Goal: Transaction & Acquisition: Purchase product/service

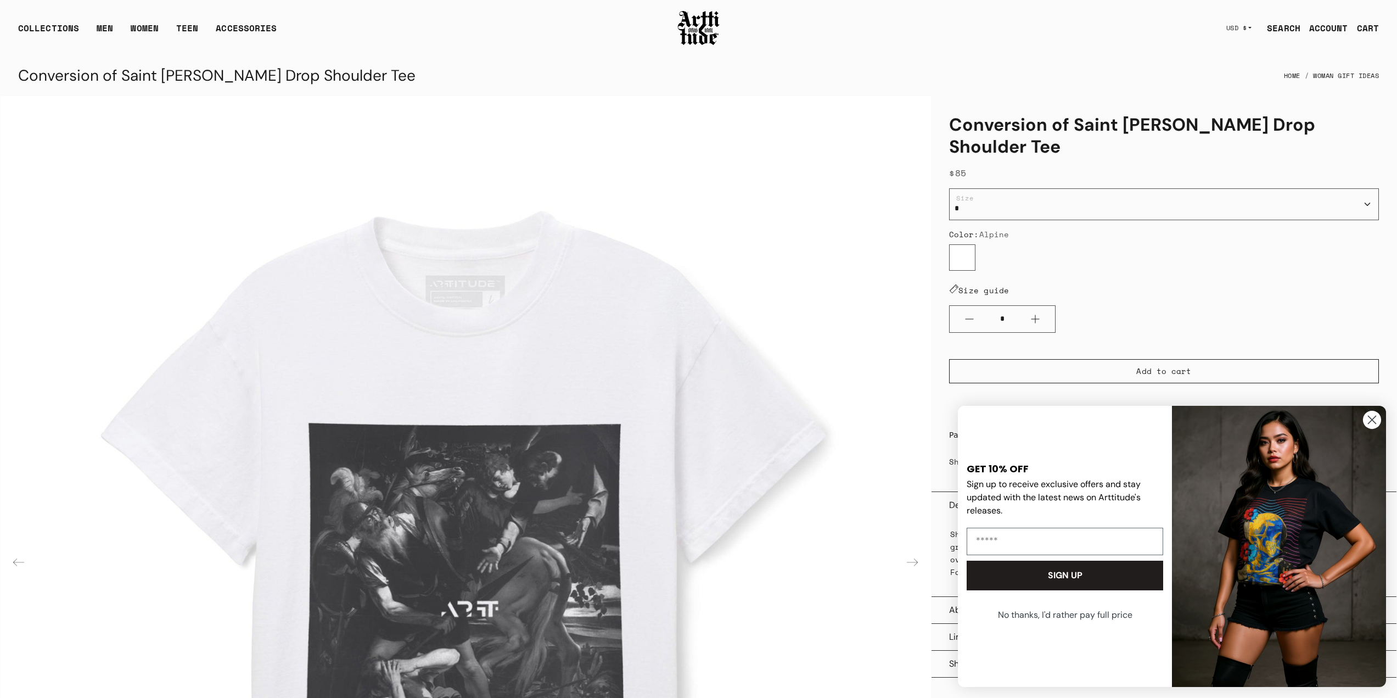
click at [1373, 420] on icon "Close dialog" at bounding box center [1372, 420] width 8 height 8
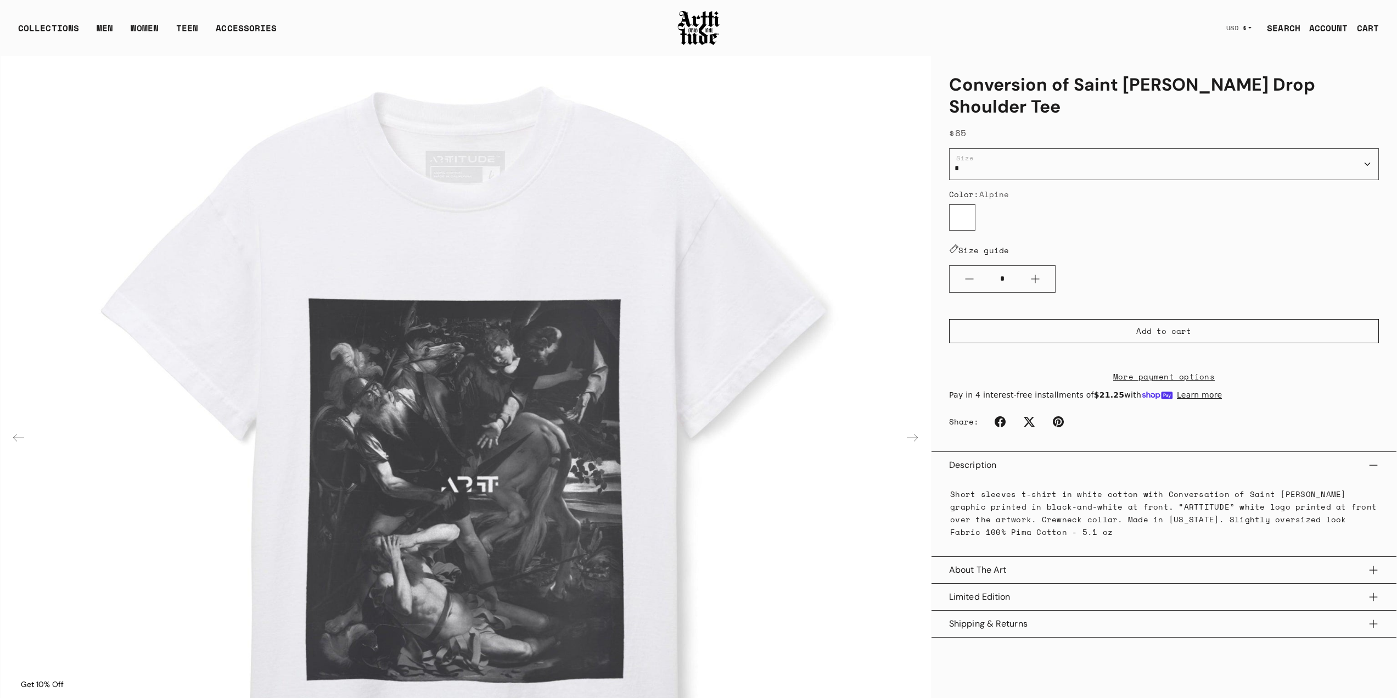
scroll to position [110, 0]
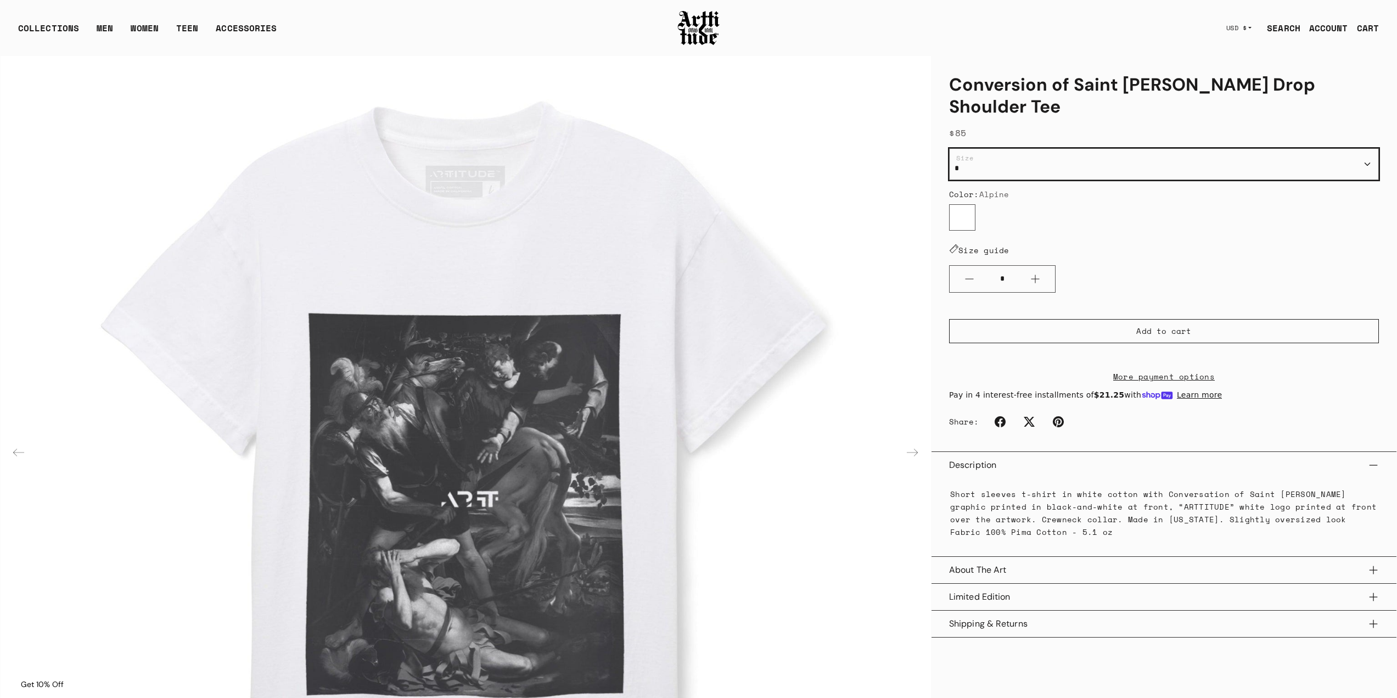
click at [1056, 148] on select "* * *" at bounding box center [1164, 164] width 430 height 32
select select "*"
click at [949, 148] on select "* * *" at bounding box center [1164, 164] width 430 height 32
click at [965, 204] on label "Alpine" at bounding box center [962, 217] width 26 height 26
click at [1051, 204] on ul "Alpine" at bounding box center [1164, 219] width 430 height 31
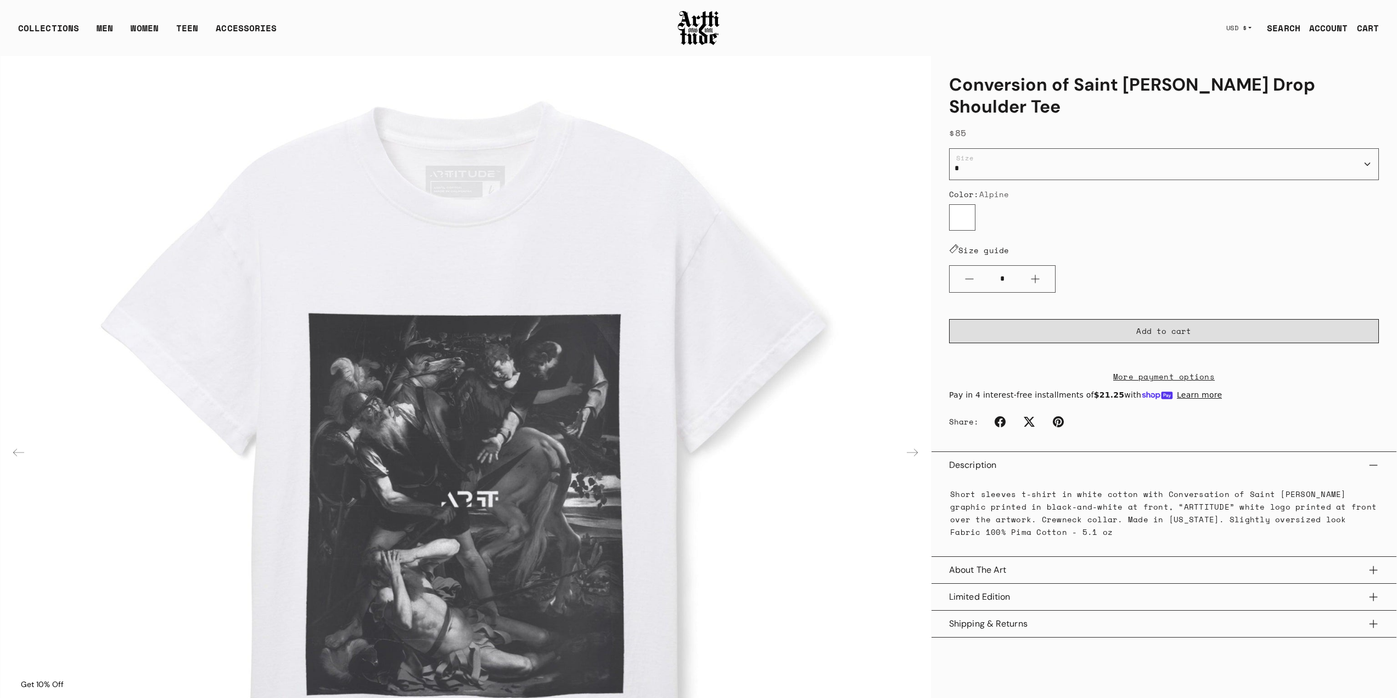
click at [1147, 326] on span "Add to cart" at bounding box center [1163, 331] width 55 height 11
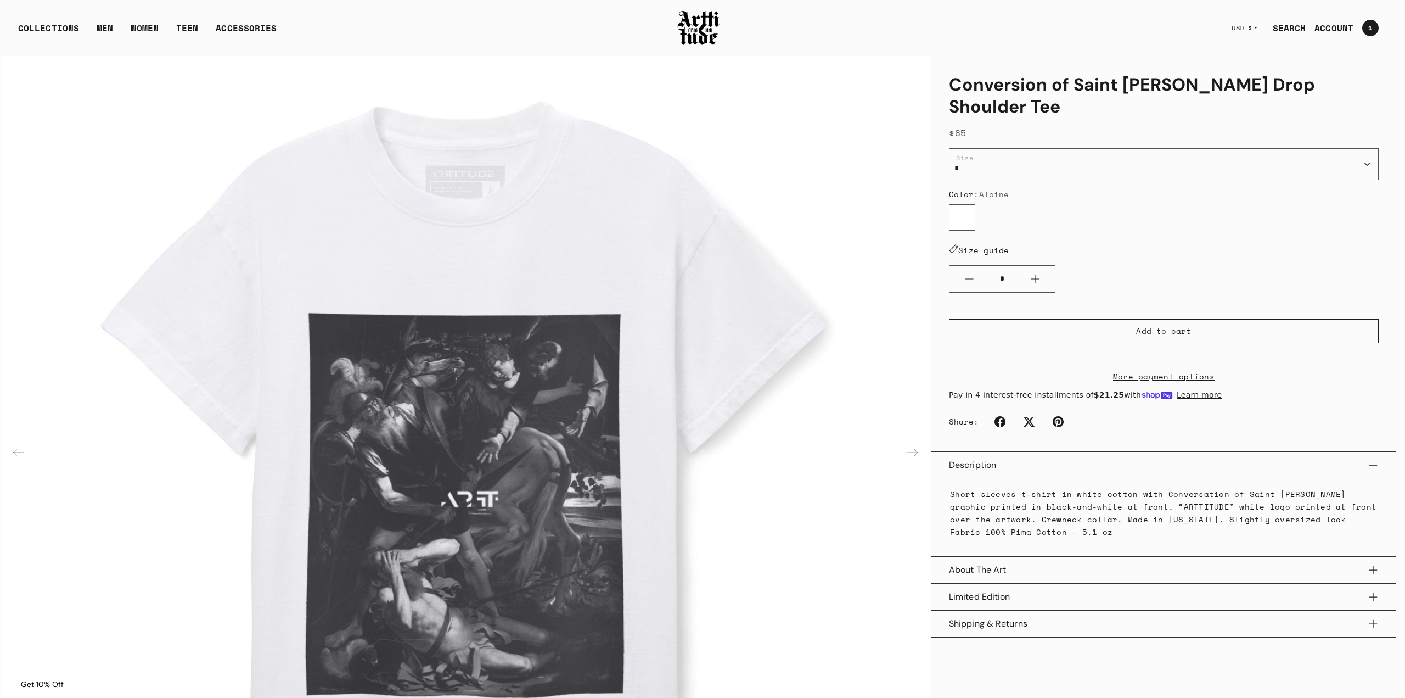
click at [794, 286] on div at bounding box center [702, 349] width 1405 height 698
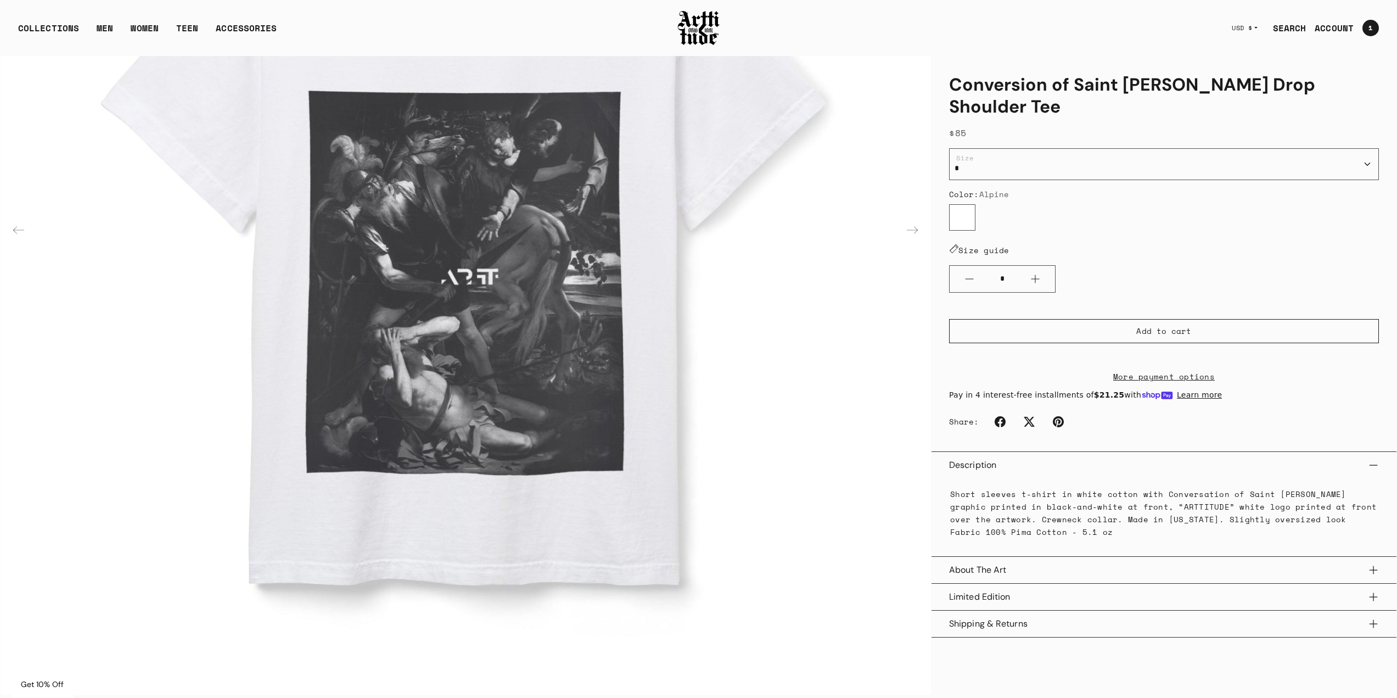
scroll to position [165, 0]
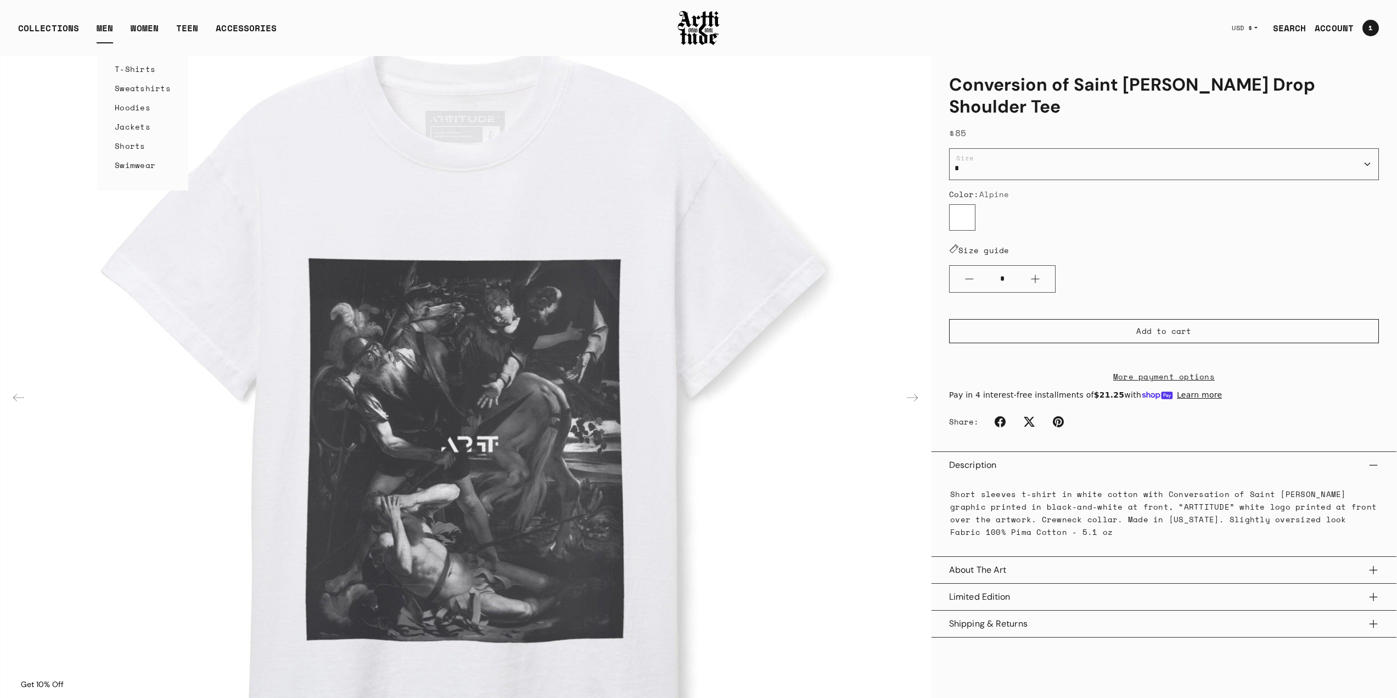
click at [138, 70] on link "T-Shirts" at bounding box center [143, 68] width 56 height 19
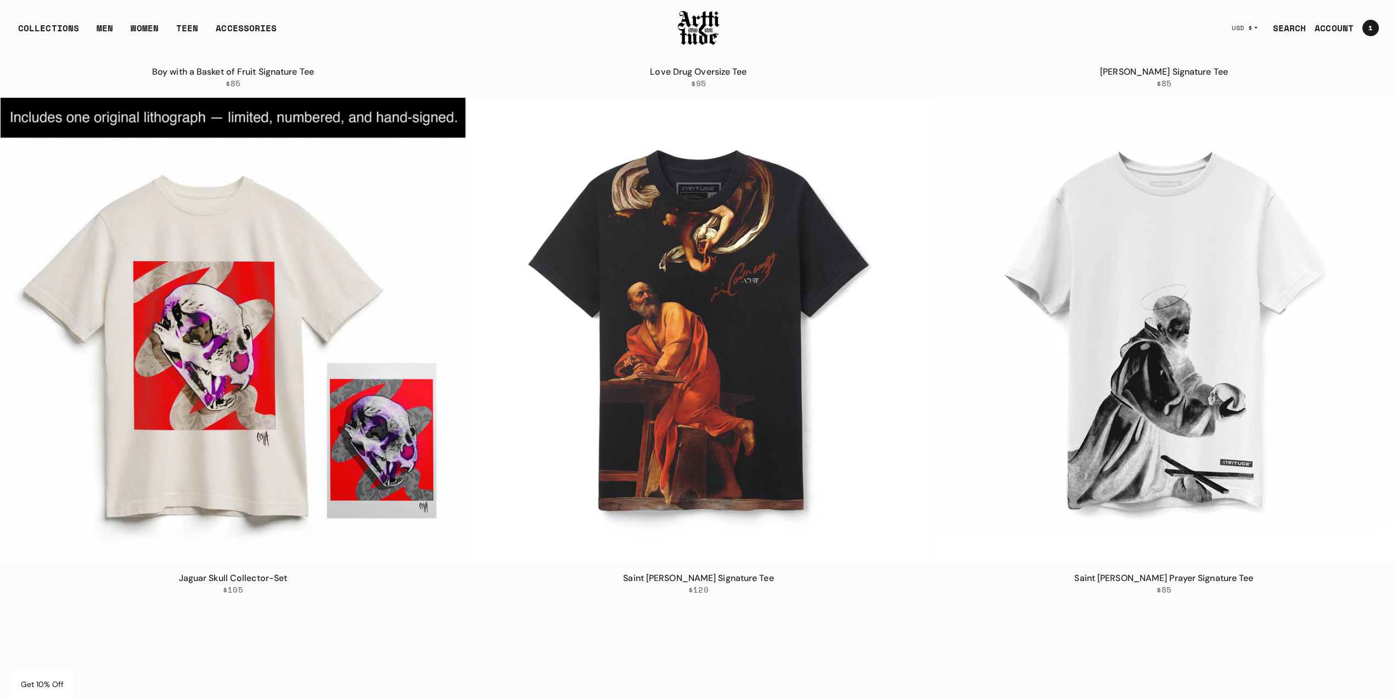
scroll to position [1098, 0]
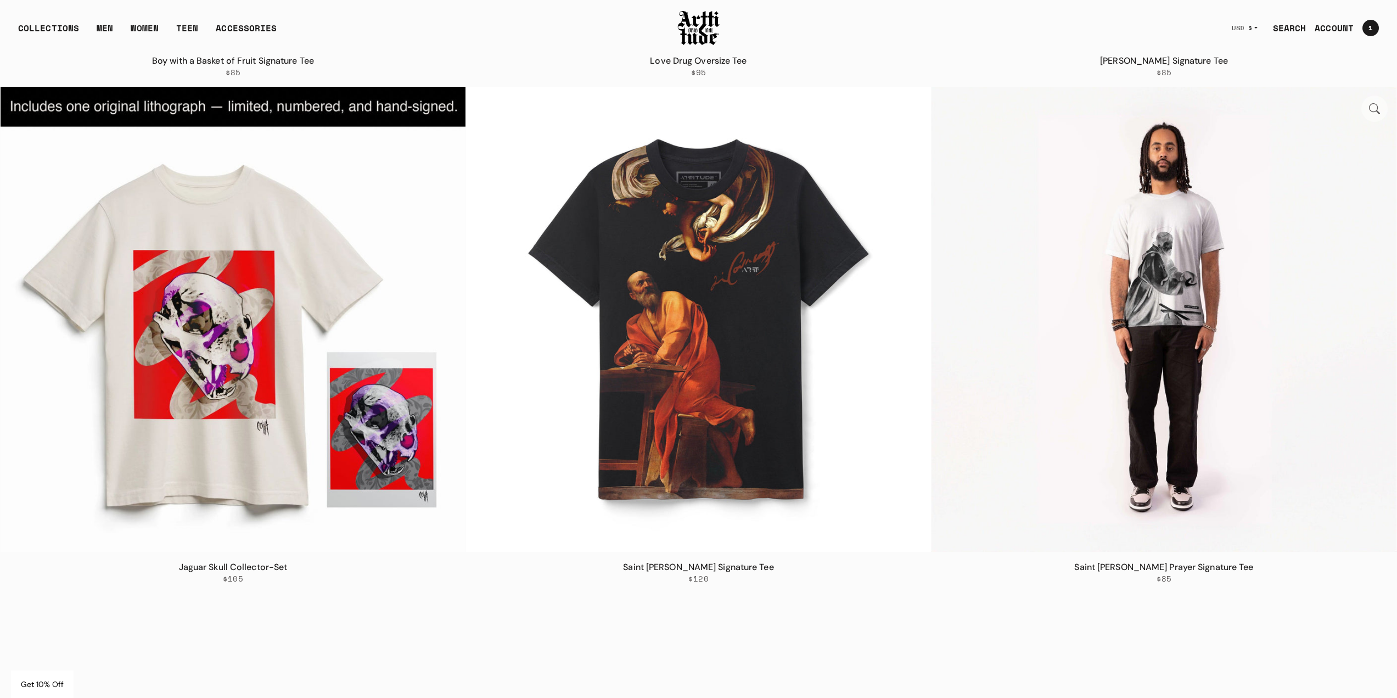
click at [1071, 228] on img at bounding box center [1163, 319] width 465 height 465
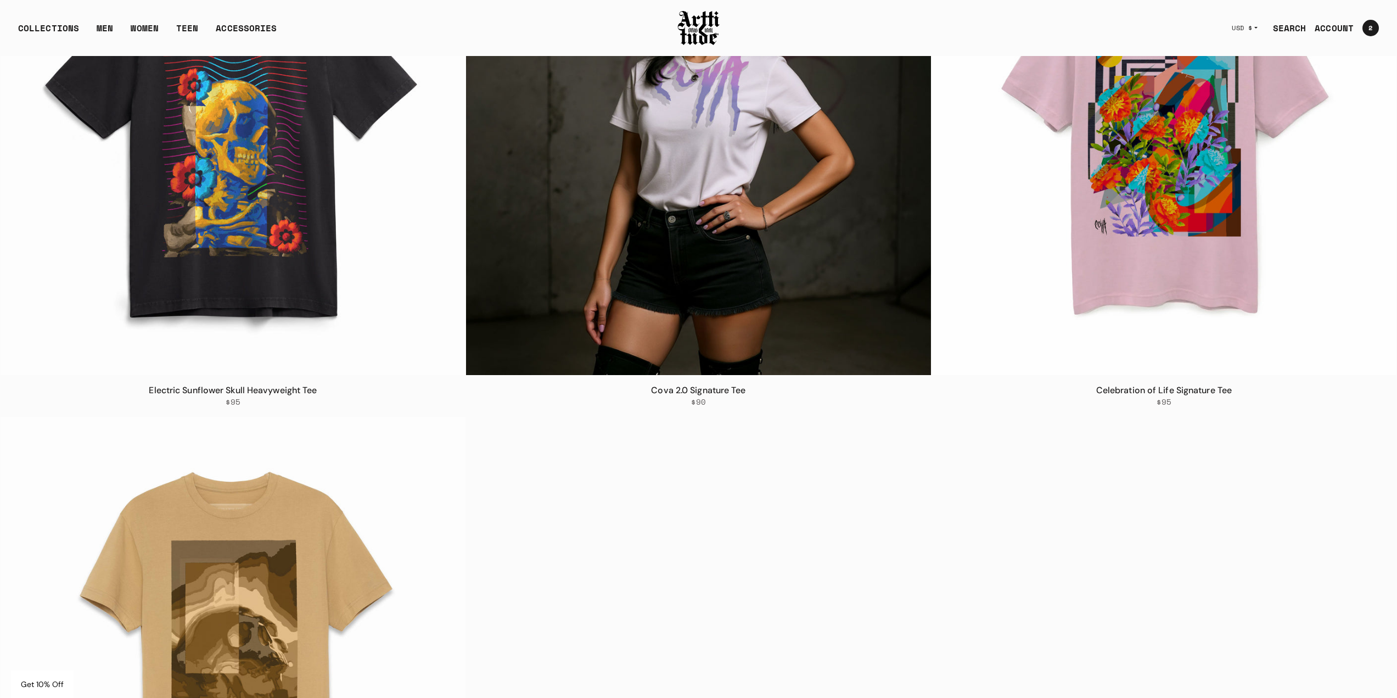
scroll to position [4677, 0]
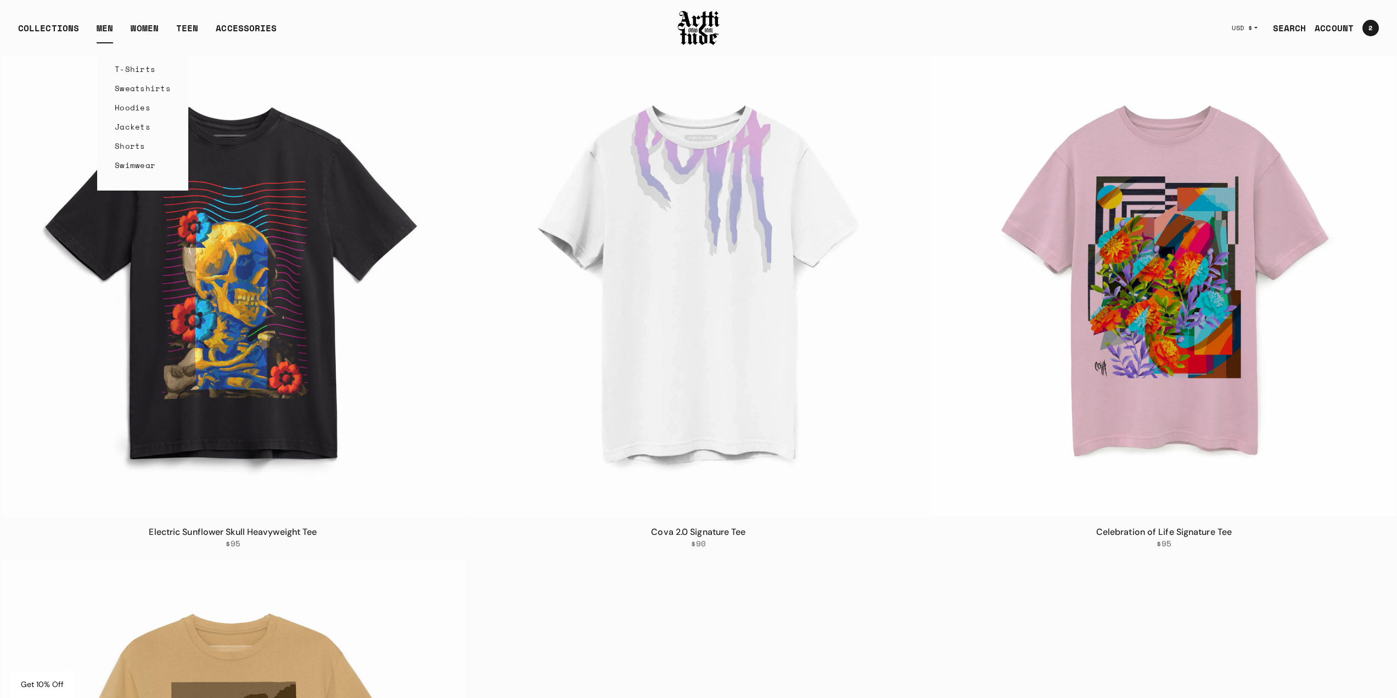
click at [133, 88] on link "Sweatshirts" at bounding box center [143, 87] width 56 height 19
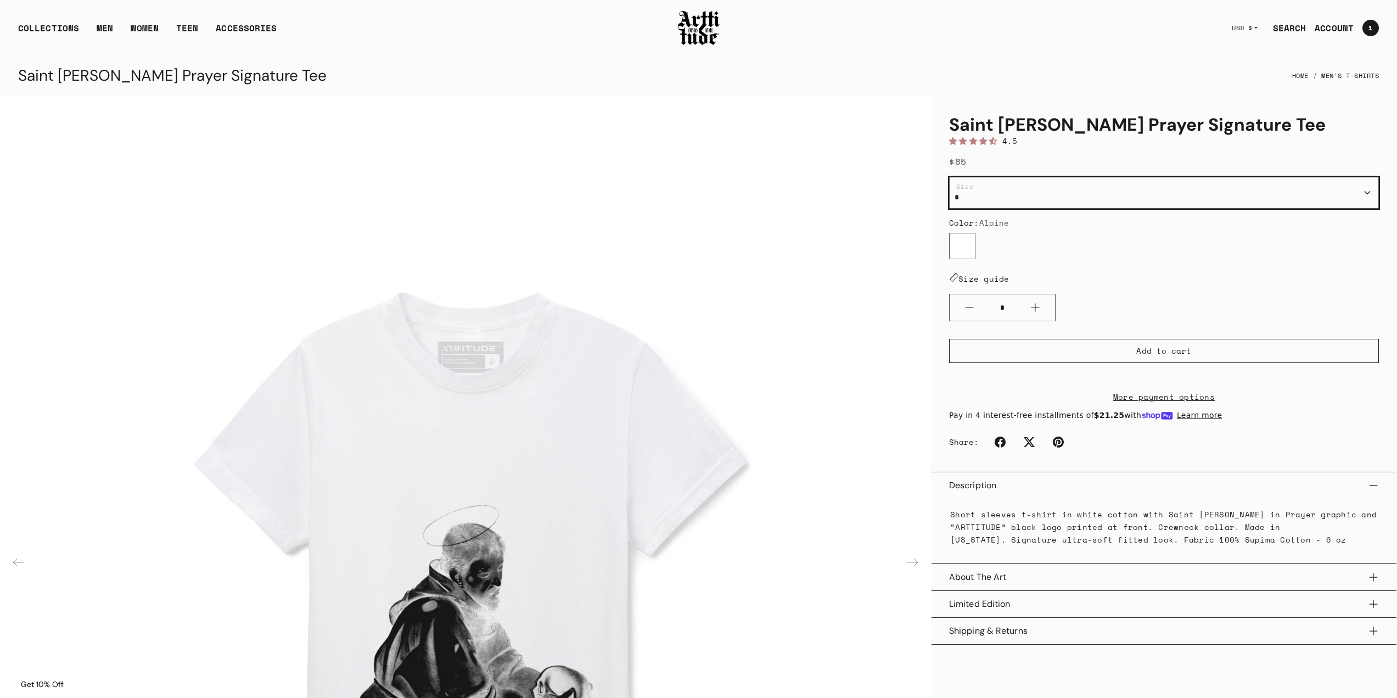
click at [983, 201] on select "* * ** ***" at bounding box center [1164, 193] width 430 height 32
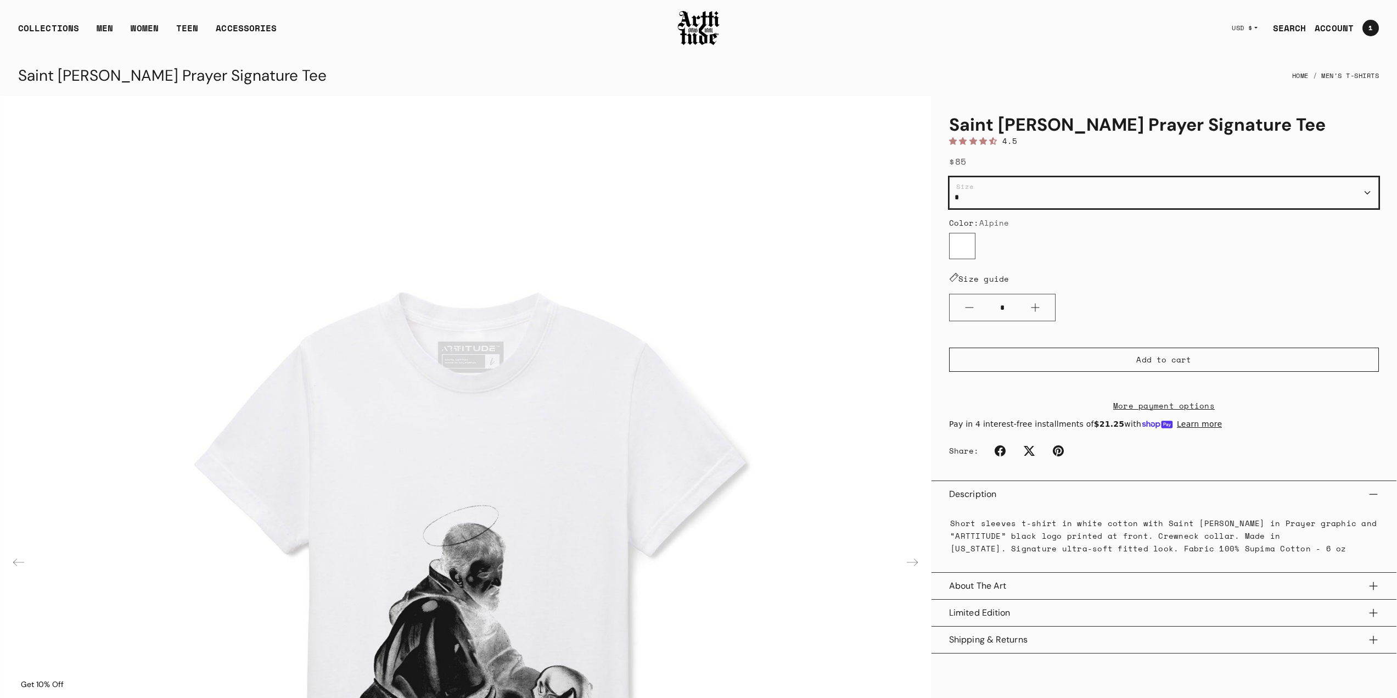
select select "*"
click at [949, 177] on select "* * ** ***" at bounding box center [1164, 193] width 430 height 32
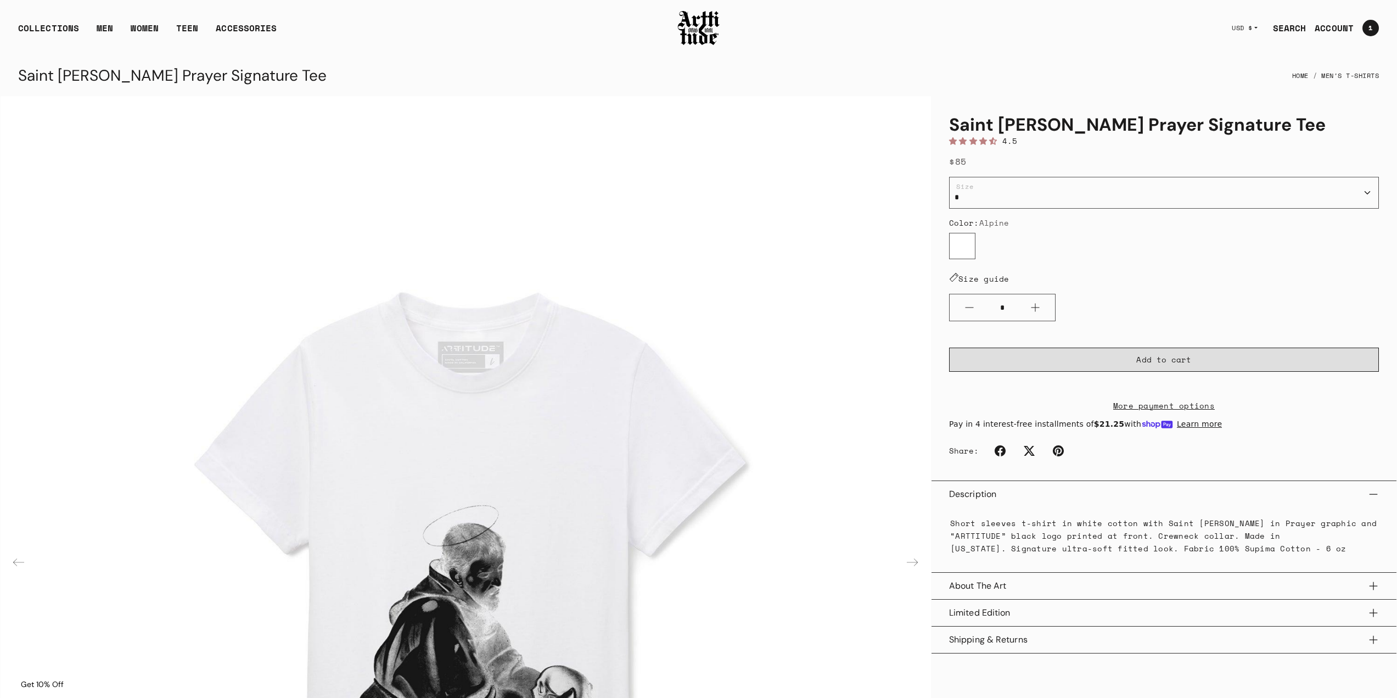
click at [1095, 359] on button "Add to cart" at bounding box center [1164, 359] width 430 height 24
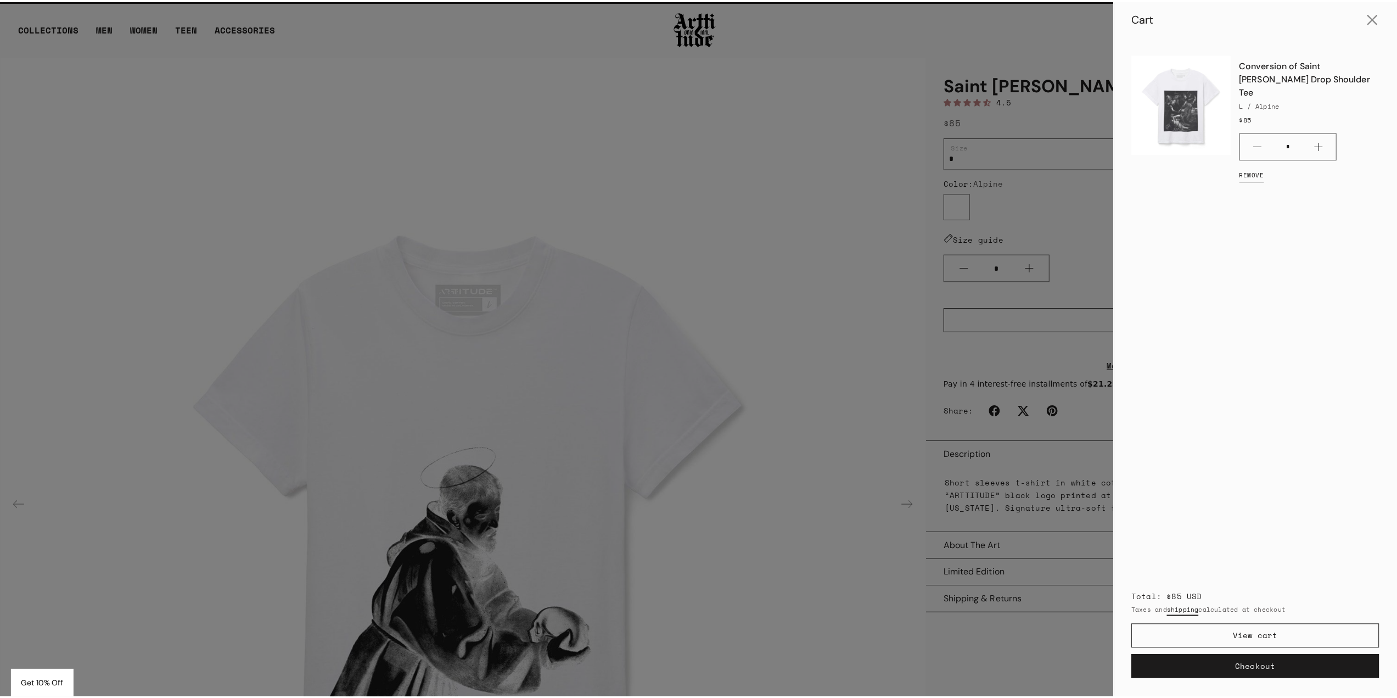
scroll to position [110, 0]
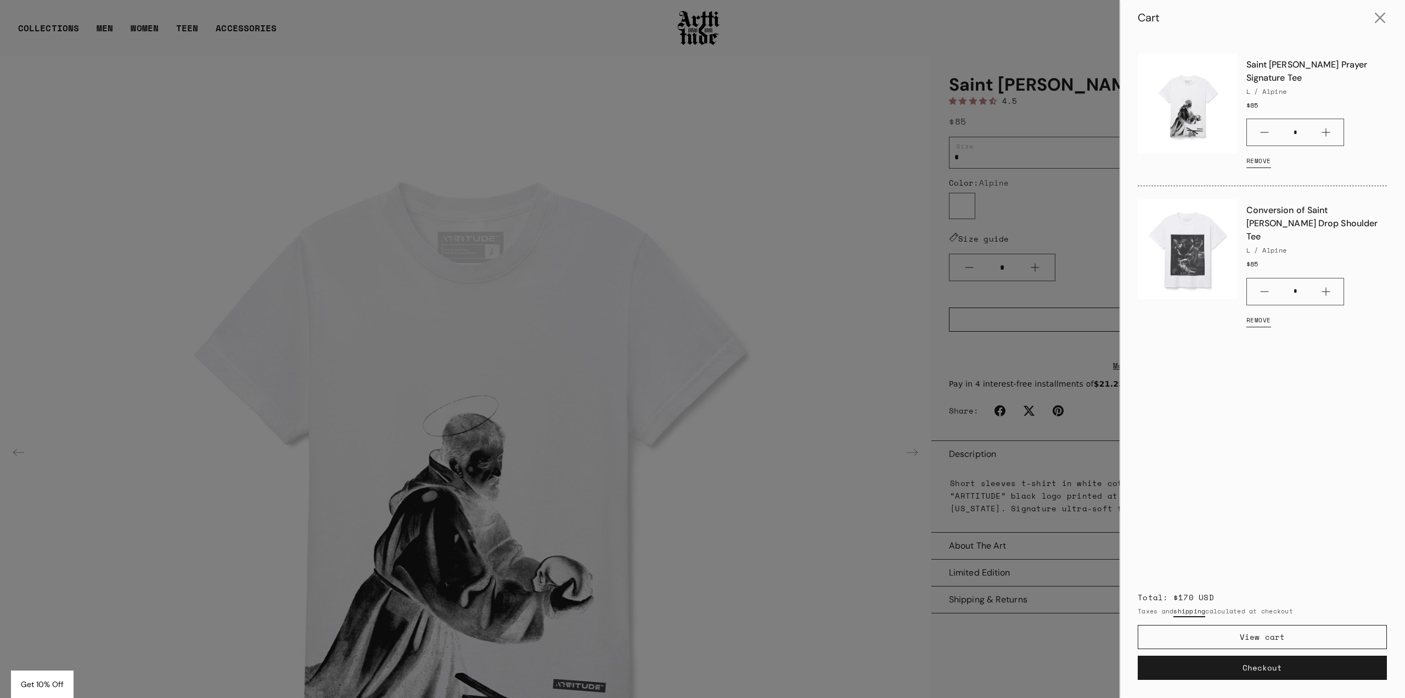
click at [204, 324] on div at bounding box center [702, 349] width 1405 height 698
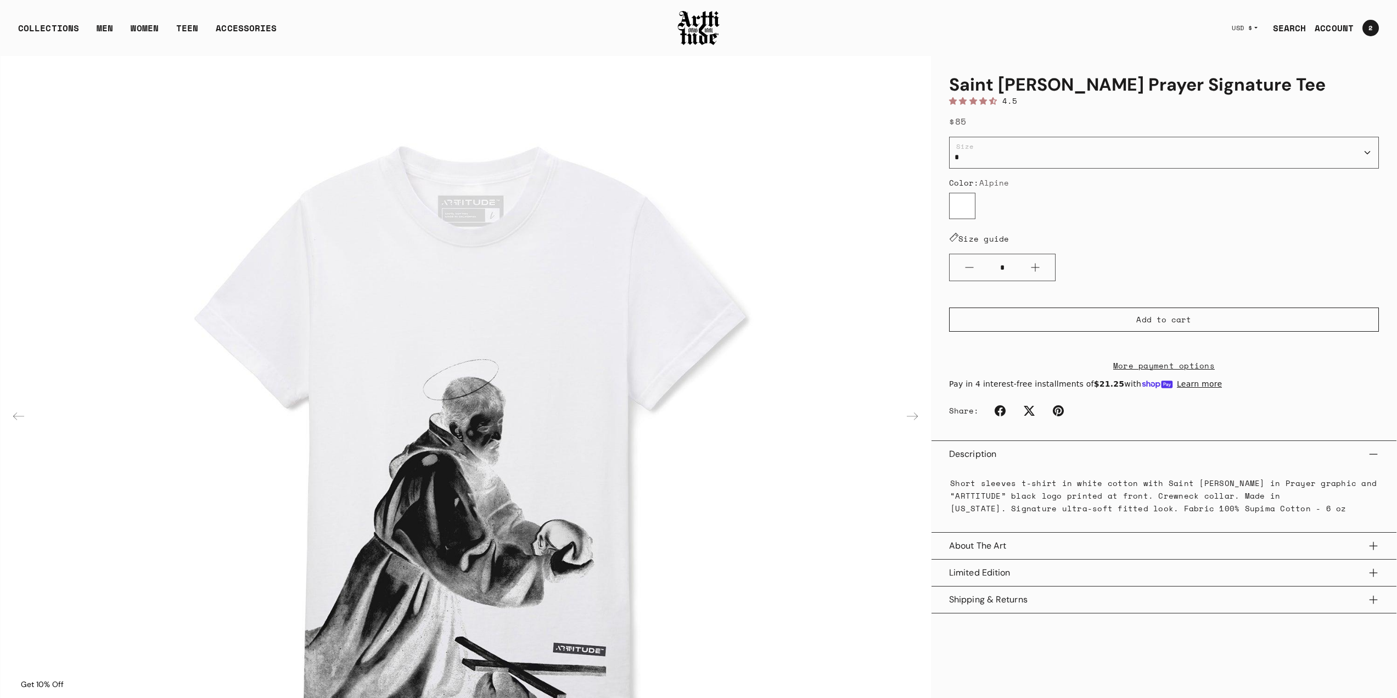
scroll to position [330, 0]
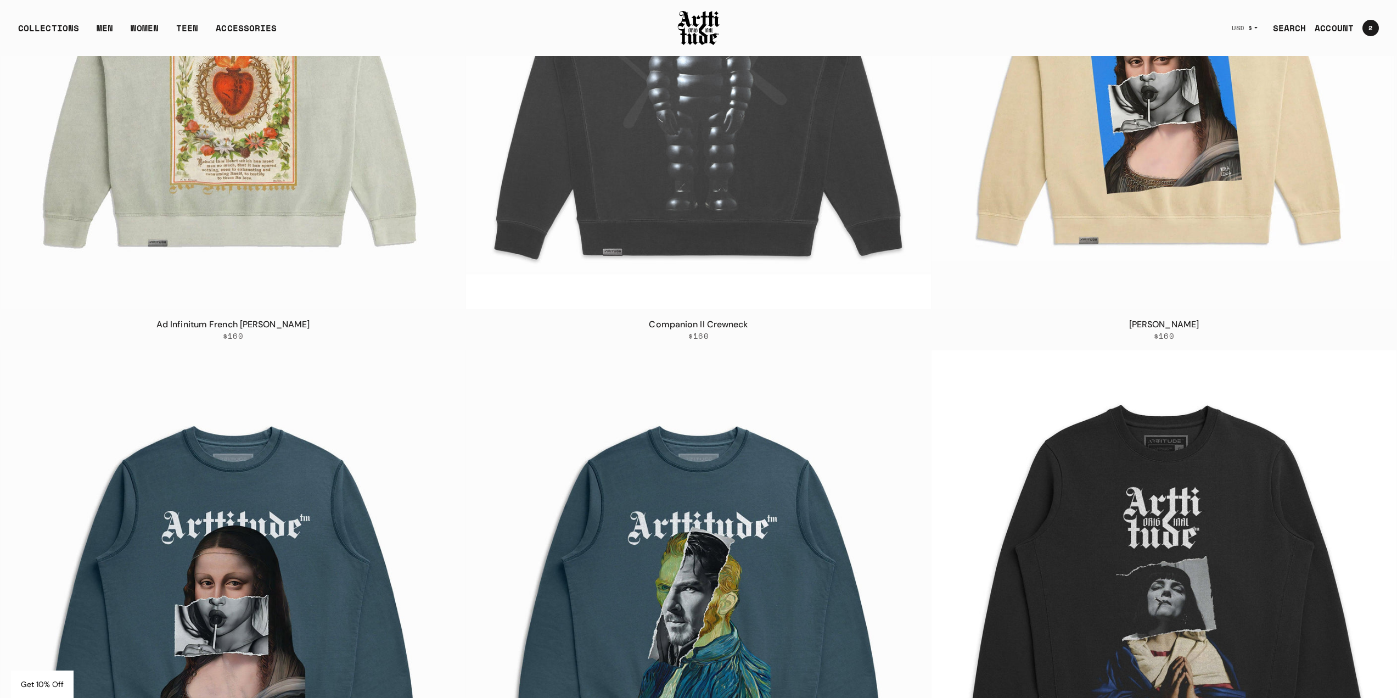
scroll to position [1483, 0]
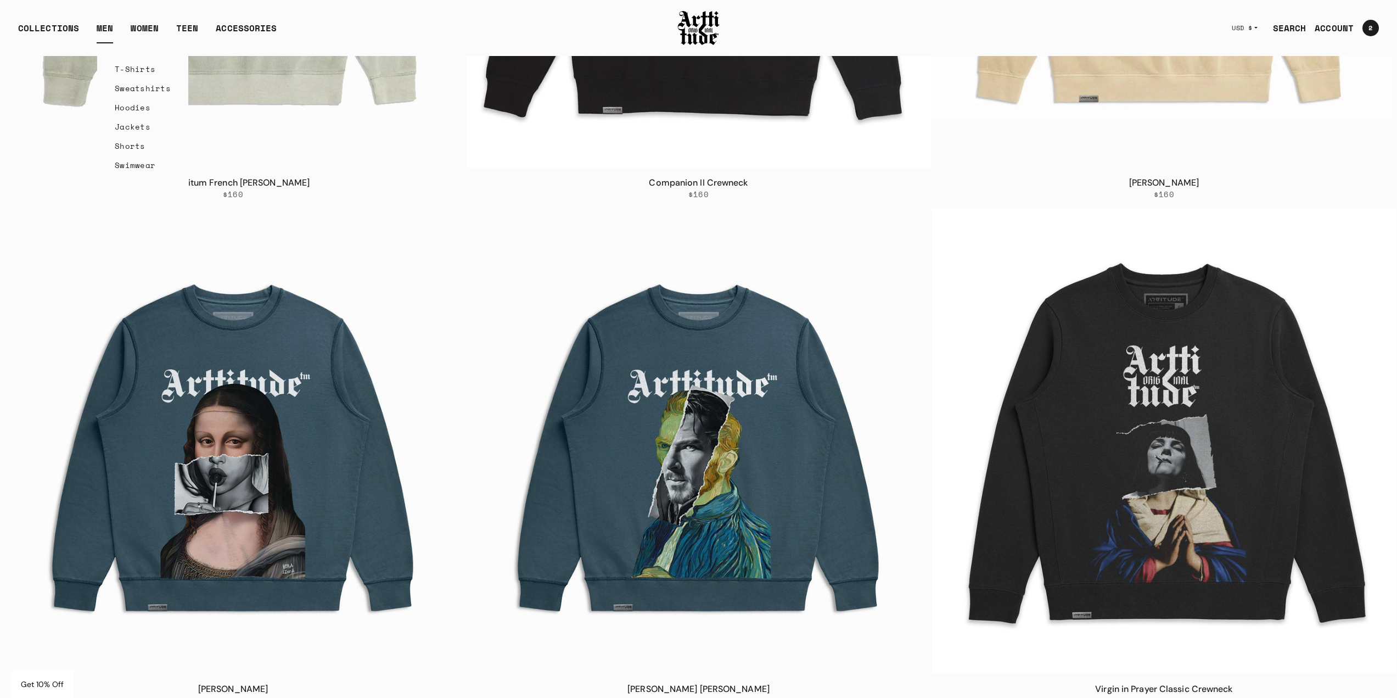
click at [135, 106] on link "Hoodies" at bounding box center [143, 107] width 56 height 19
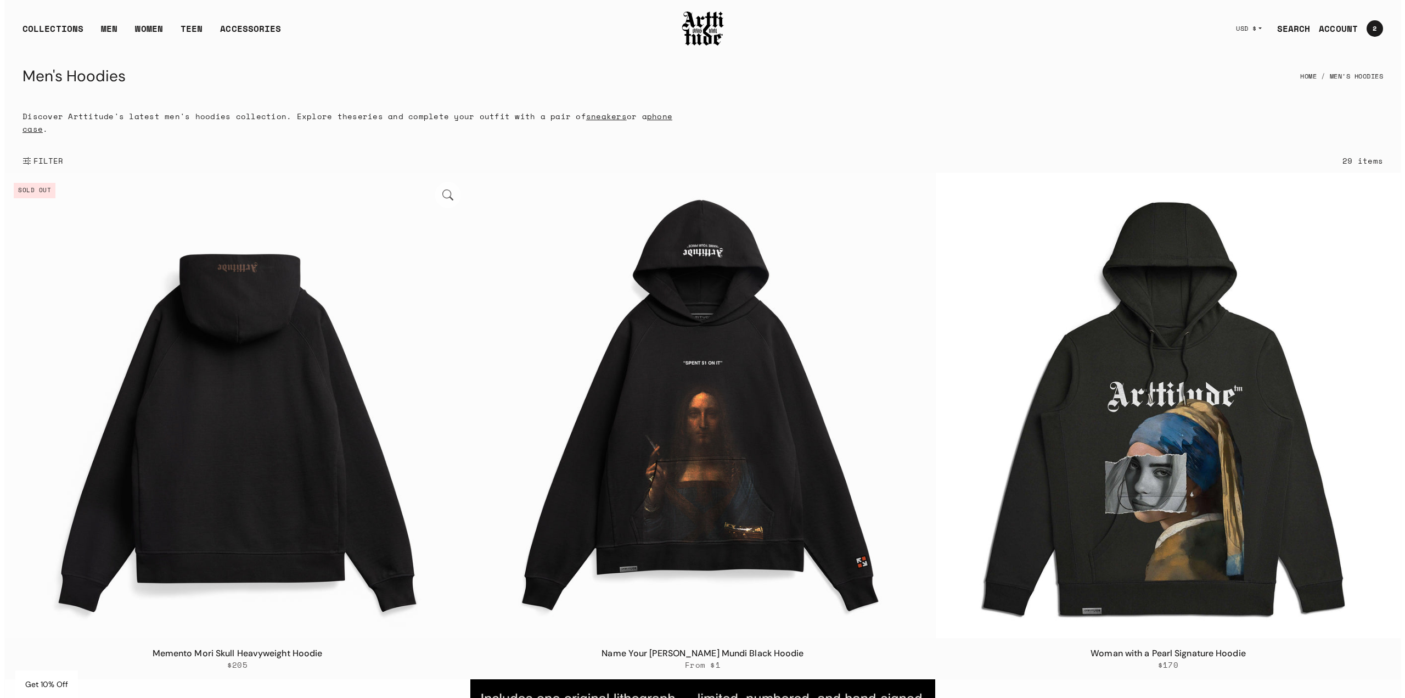
scroll to position [330, 0]
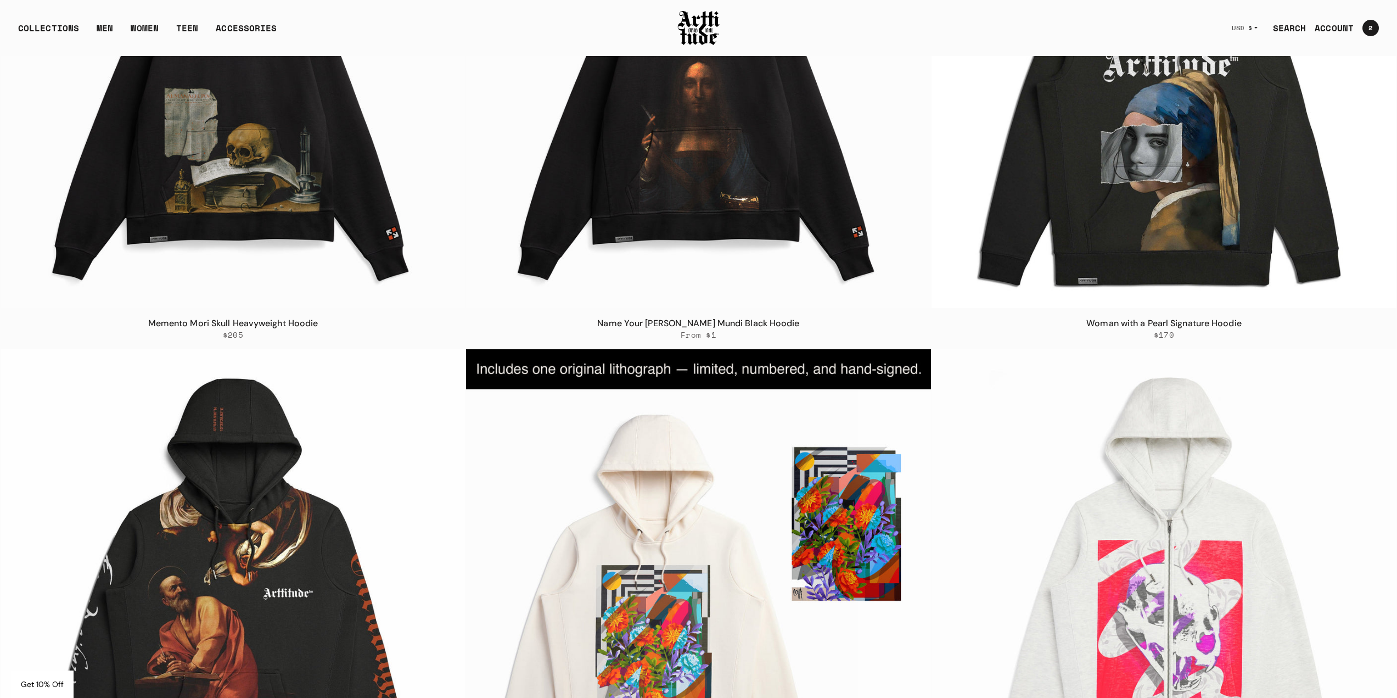
click at [1363, 29] on div "2 2" at bounding box center [1370, 28] width 16 height 16
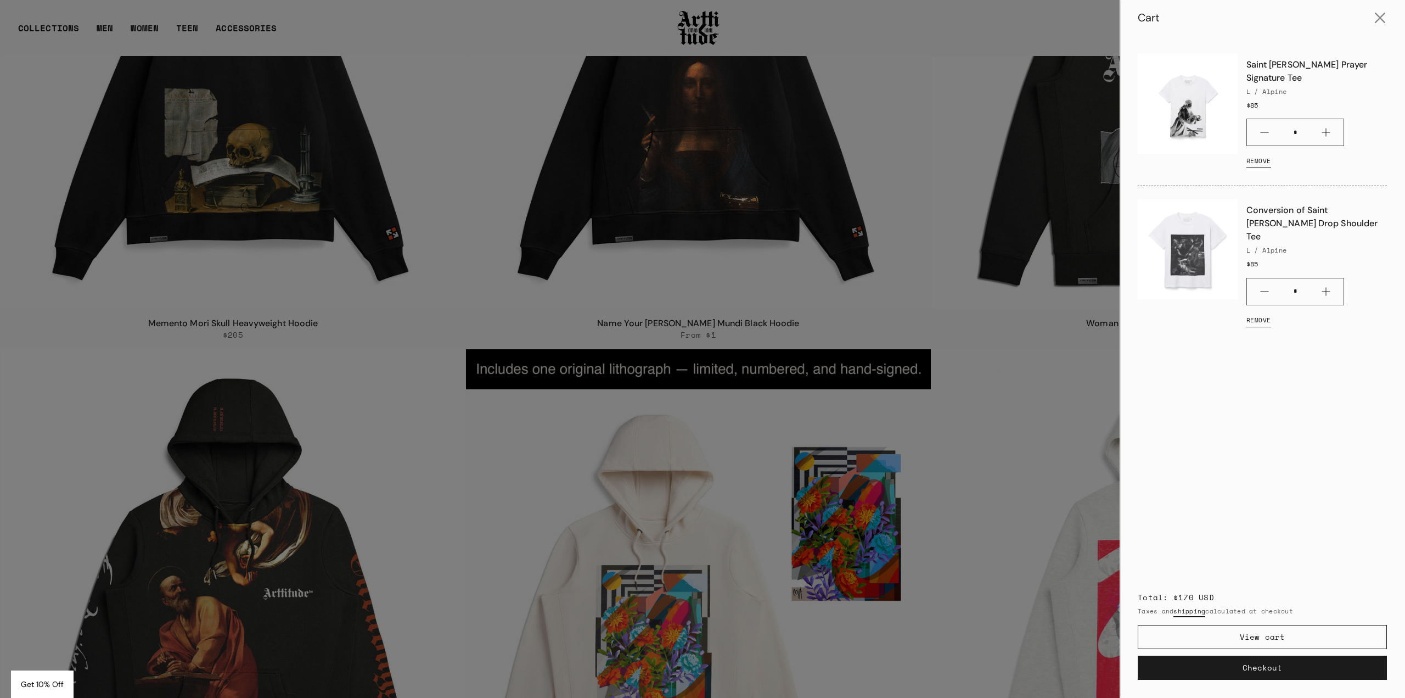
click at [1185, 250] on img at bounding box center [1188, 249] width 100 height 100
click at [1271, 211] on link "Conversion of Saint [PERSON_NAME] Drop Shoulder Tee" at bounding box center [1317, 221] width 141 height 44
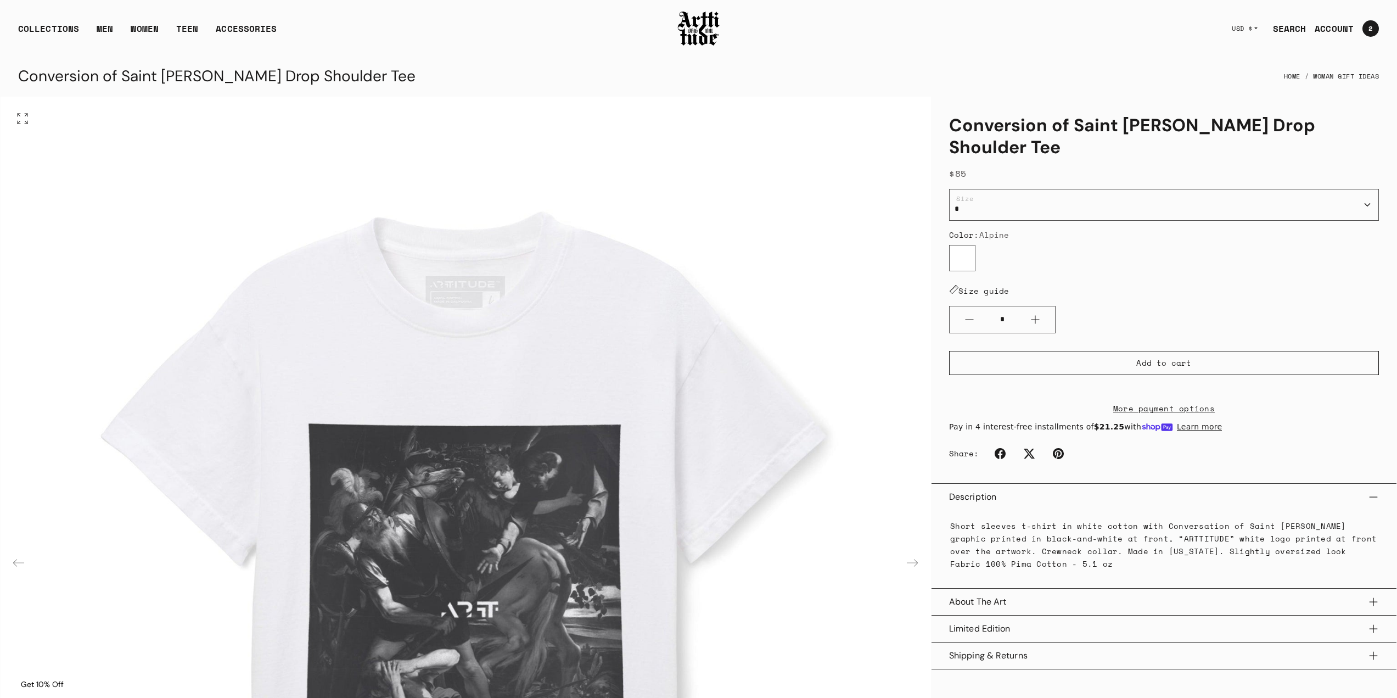
scroll to position [220, 0]
